Goal: Task Accomplishment & Management: Use online tool/utility

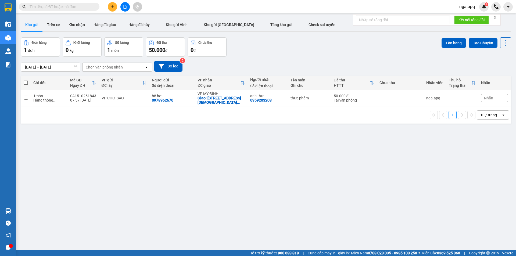
click at [24, 80] on label at bounding box center [26, 82] width 4 height 5
click at [26, 80] on input "checkbox" at bounding box center [26, 80] width 0 height 0
checkbox input "true"
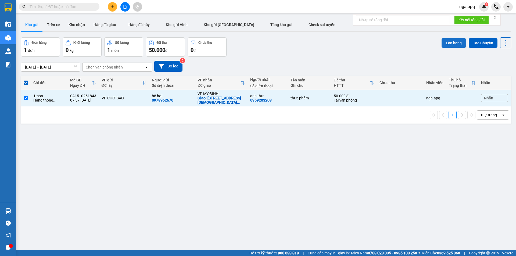
click at [449, 41] on button "Lên hàng" at bounding box center [453, 43] width 24 height 10
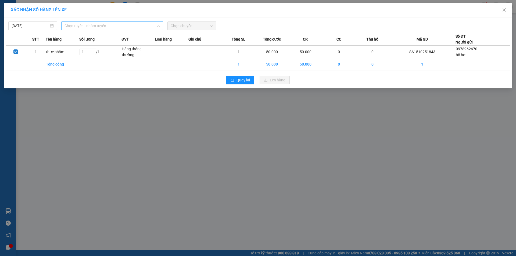
click at [101, 27] on span "Chọn tuyến - nhóm tuyến" at bounding box center [111, 26] width 95 height 8
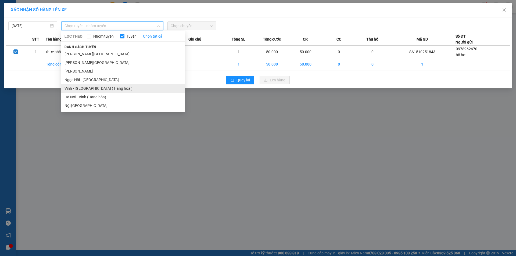
click at [79, 88] on li "Vinh - [GEOGRAPHIC_DATA] ( Hàng hóa )" at bounding box center [123, 88] width 124 height 9
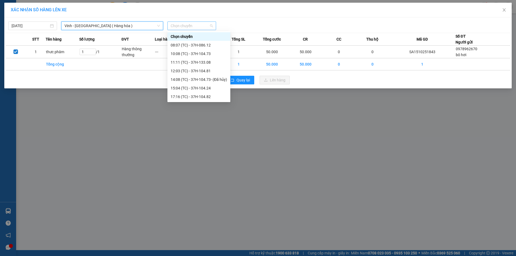
click at [181, 24] on span "Chọn chuyến" at bounding box center [192, 26] width 42 height 8
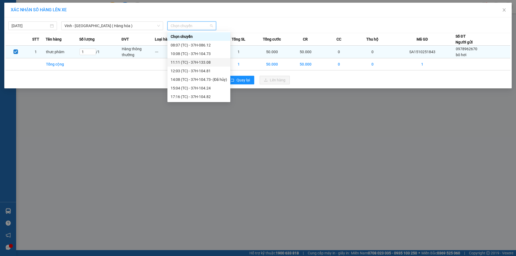
click at [180, 62] on div "11:11 (TC) - 37H-133.08" at bounding box center [199, 62] width 56 height 6
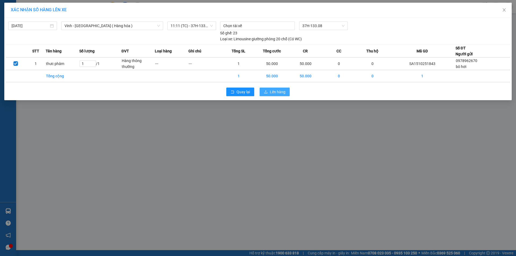
click at [271, 92] on span "Lên hàng" at bounding box center [278, 92] width 16 height 6
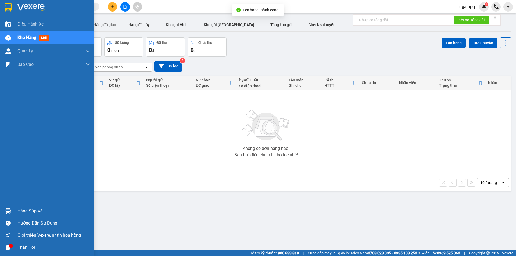
click at [9, 209] on img at bounding box center [8, 211] width 6 height 6
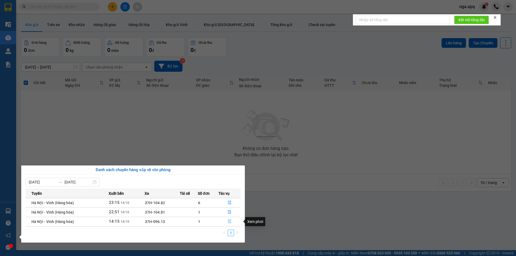
click at [230, 220] on icon "file-done" at bounding box center [229, 221] width 4 height 4
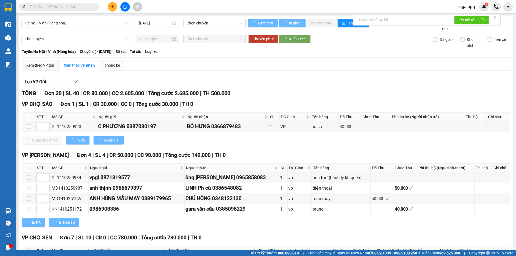
type input "[DATE]"
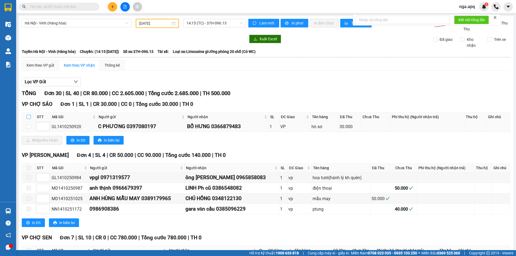
drag, startPoint x: 28, startPoint y: 117, endPoint x: 27, endPoint y: 122, distance: 6.1
click at [28, 117] on input "checkbox" at bounding box center [29, 117] width 4 height 4
checkbox input "true"
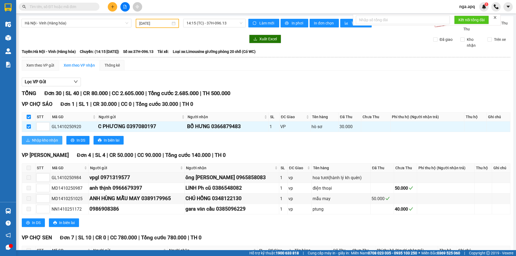
click at [40, 137] on button "Nhập kho nhận" at bounding box center [42, 140] width 41 height 9
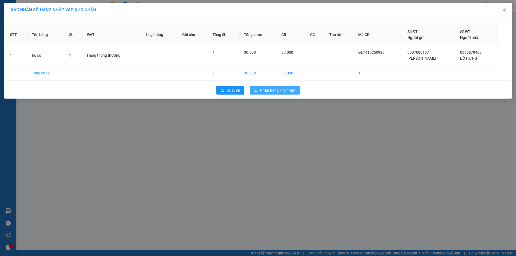
drag, startPoint x: 275, startPoint y: 86, endPoint x: 274, endPoint y: 88, distance: 2.8
click at [275, 87] on div "Quay lại Nhập hàng kho nhận" at bounding box center [258, 90] width 504 height 14
click at [271, 91] on span "Nhập hàng kho nhận" at bounding box center [277, 90] width 35 height 6
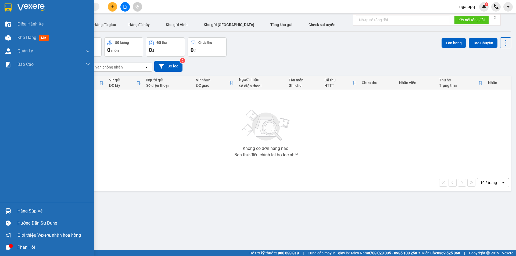
click at [10, 209] on img at bounding box center [8, 211] width 6 height 6
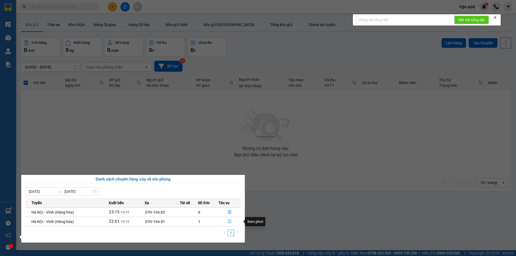
click at [228, 220] on icon "file-done" at bounding box center [229, 221] width 4 height 4
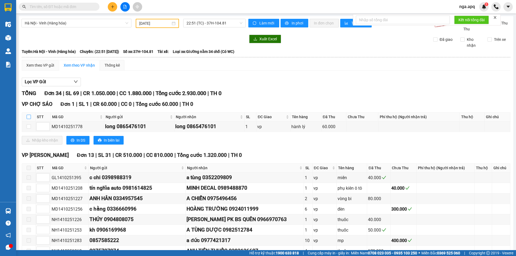
drag, startPoint x: 28, startPoint y: 115, endPoint x: 30, endPoint y: 121, distance: 5.9
click at [28, 115] on input "checkbox" at bounding box center [29, 117] width 4 height 4
checkbox input "true"
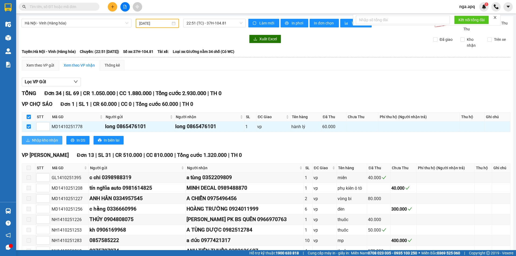
click at [38, 140] on span "Nhập kho nhận" at bounding box center [45, 140] width 26 height 6
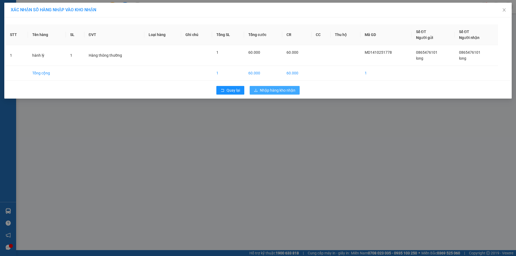
click at [274, 87] on div "Quay lại Nhập hàng kho nhận" at bounding box center [258, 90] width 504 height 14
click at [273, 90] on span "Nhập hàng kho nhận" at bounding box center [277, 90] width 35 height 6
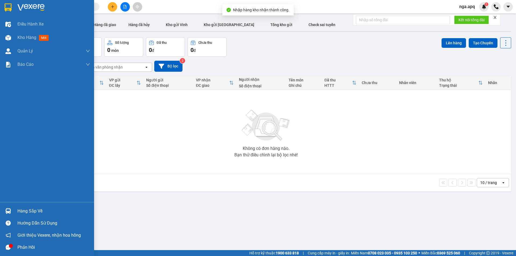
click at [9, 209] on img at bounding box center [8, 211] width 6 height 6
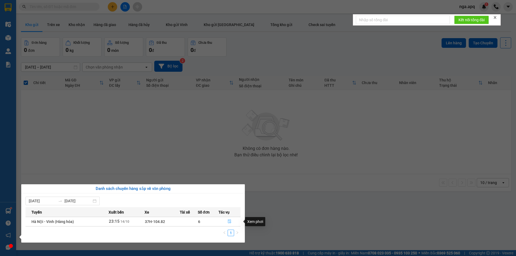
click at [227, 220] on icon "file-done" at bounding box center [229, 221] width 4 height 4
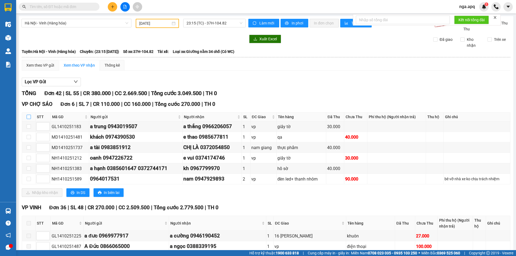
drag, startPoint x: 29, startPoint y: 115, endPoint x: 33, endPoint y: 121, distance: 6.5
click at [31, 117] on input "checkbox" at bounding box center [29, 117] width 4 height 4
checkbox input "true"
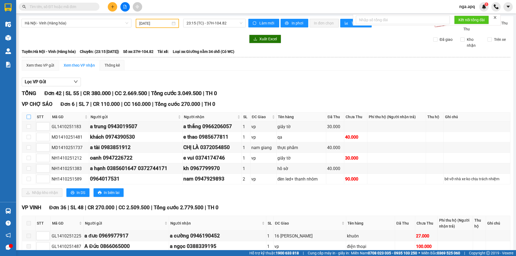
checkbox input "true"
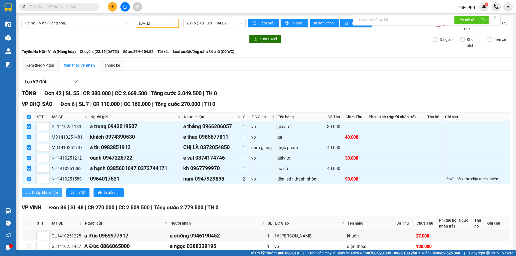
click at [44, 192] on span "Nhập kho nhận" at bounding box center [45, 193] width 26 height 6
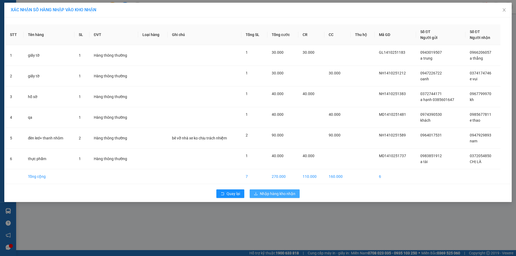
click at [273, 195] on span "Nhập hàng kho nhận" at bounding box center [277, 194] width 35 height 6
